Goal: Information Seeking & Learning: Learn about a topic

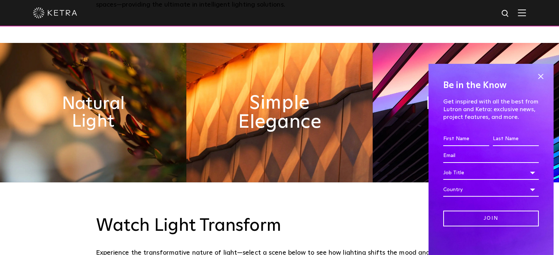
scroll to position [332, 0]
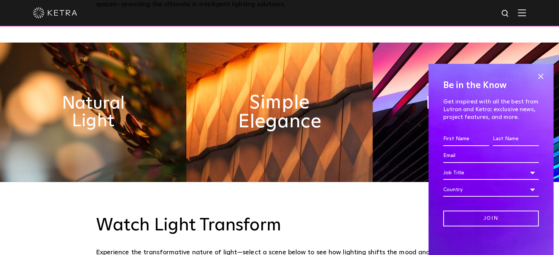
click at [251, 121] on h2 "Simple Elegance" at bounding box center [278, 112] width 101 height 39
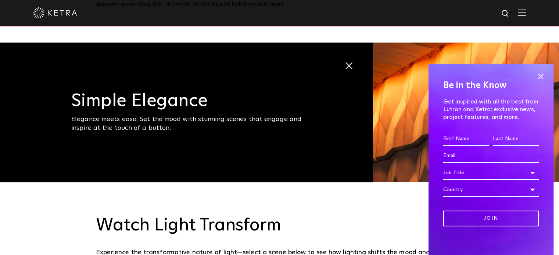
drag, startPoint x: 536, startPoint y: 77, endPoint x: 513, endPoint y: 41, distance: 42.5
click at [535, 73] on span at bounding box center [540, 76] width 11 height 11
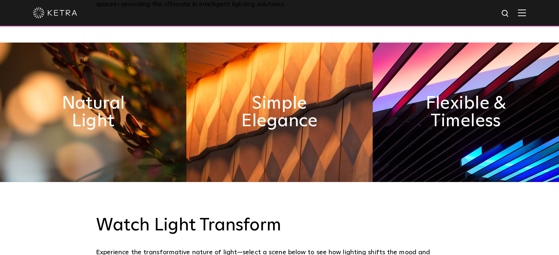
drag, startPoint x: 506, startPoint y: 9, endPoint x: 510, endPoint y: 15, distance: 6.6
click at [508, 12] on img at bounding box center [505, 13] width 9 height 9
type input "recessed lights"
click at [482, 8] on button "Search" at bounding box center [487, 13] width 11 height 11
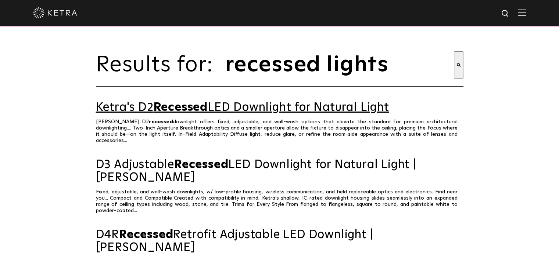
click at [316, 114] on link "Ketra's D2 Recessed LED Downlight for Natural Light" at bounding box center [279, 107] width 367 height 13
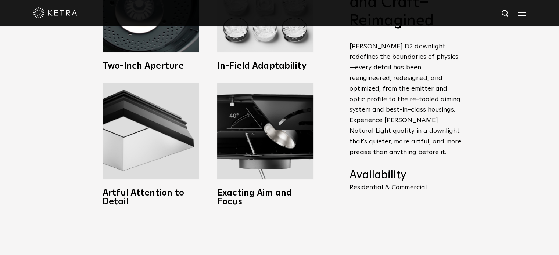
scroll to position [367, 0]
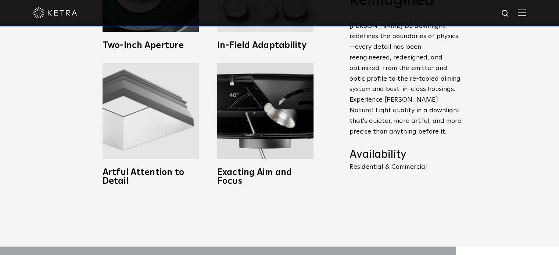
click at [184, 122] on img at bounding box center [150, 111] width 96 height 96
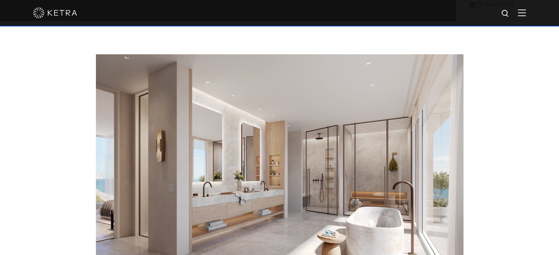
scroll to position [918, 0]
